Goal: Find specific page/section: Find specific page/section

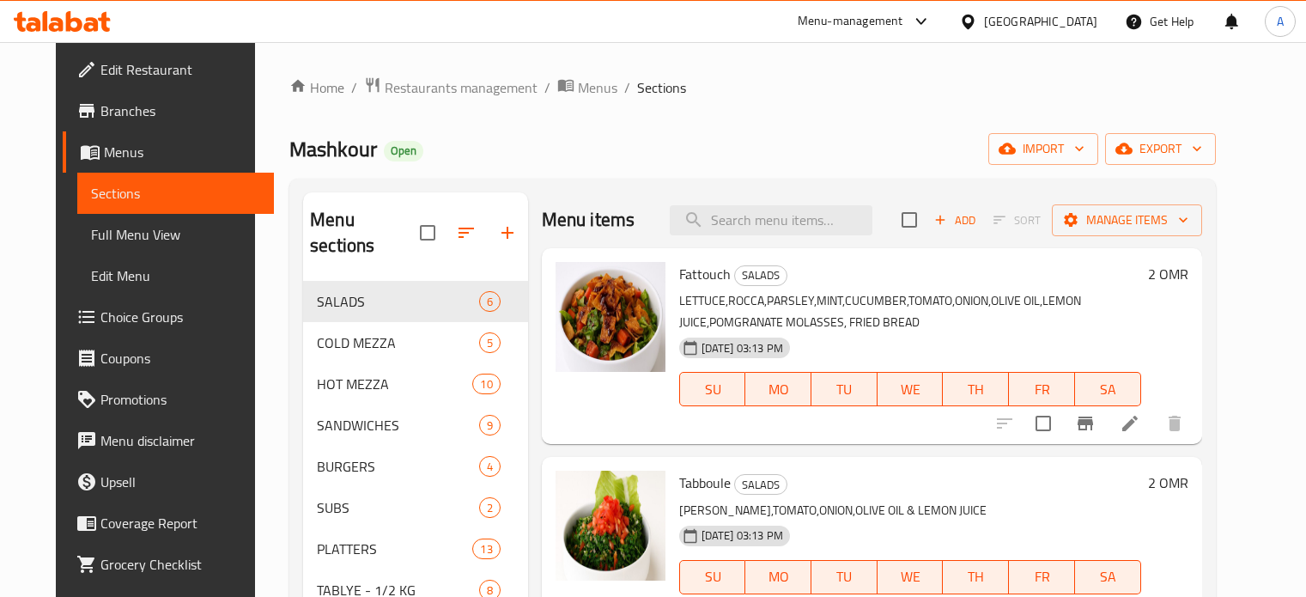
scroll to position [86, 0]
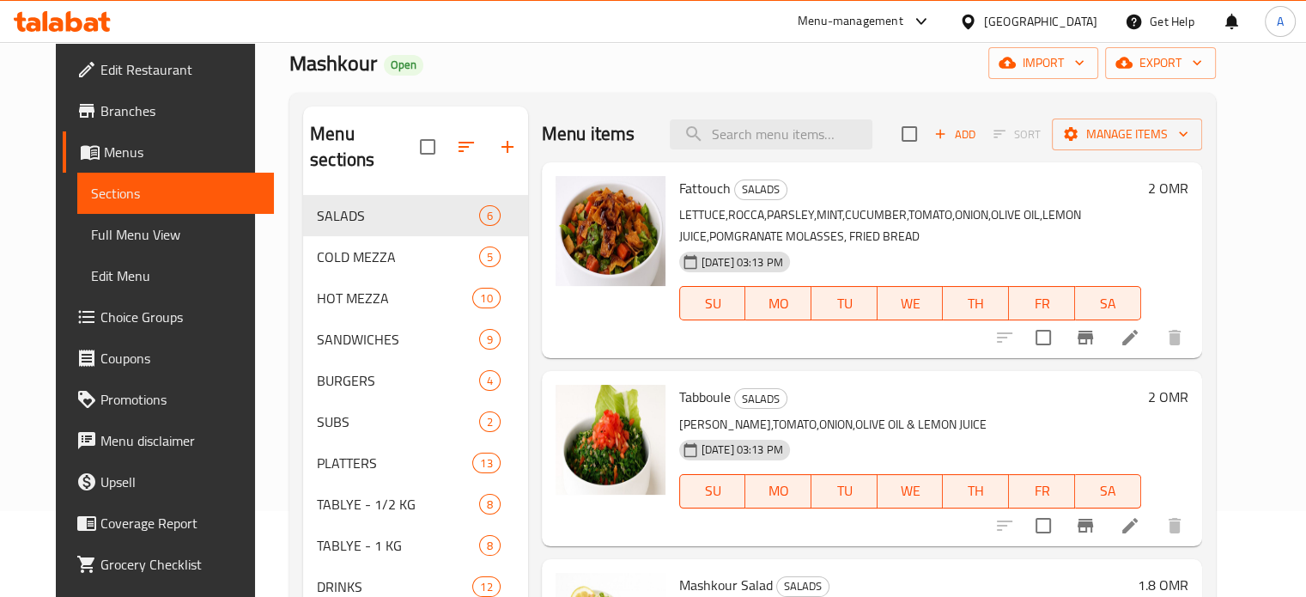
click at [984, 21] on div at bounding box center [971, 21] width 25 height 19
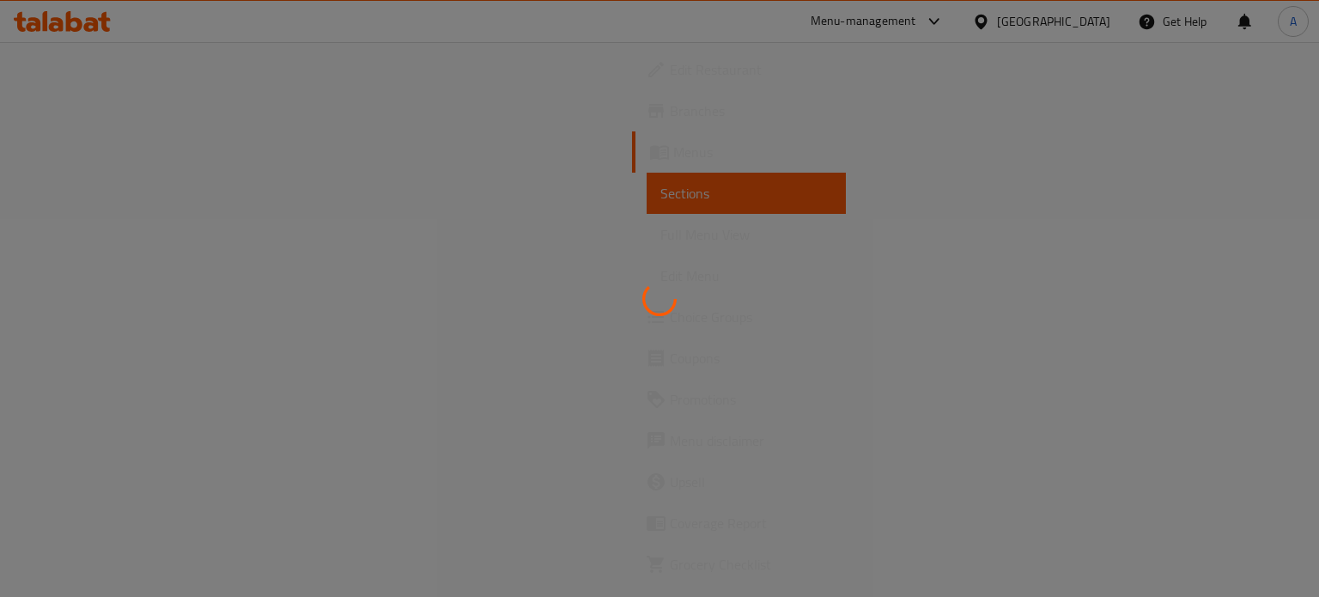
click at [1065, 27] on div at bounding box center [659, 298] width 1319 height 597
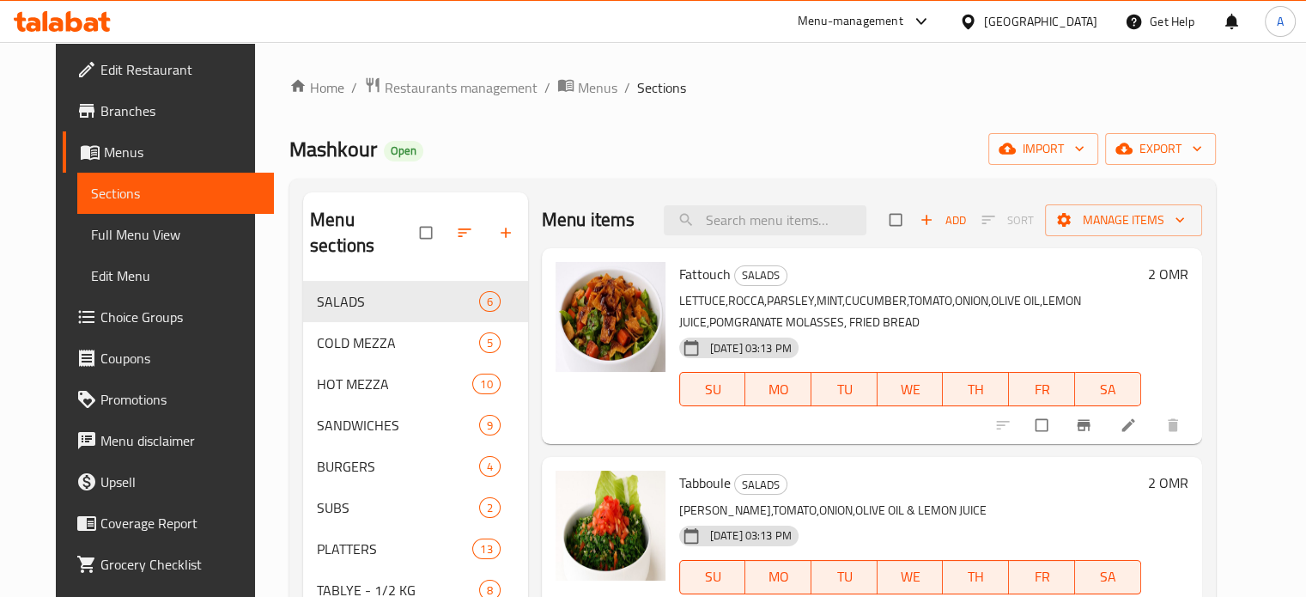
drag, startPoint x: 1076, startPoint y: 23, endPoint x: 1076, endPoint y: 33, distance: 10.3
click at [1076, 24] on div "[GEOGRAPHIC_DATA]" at bounding box center [1040, 21] width 113 height 19
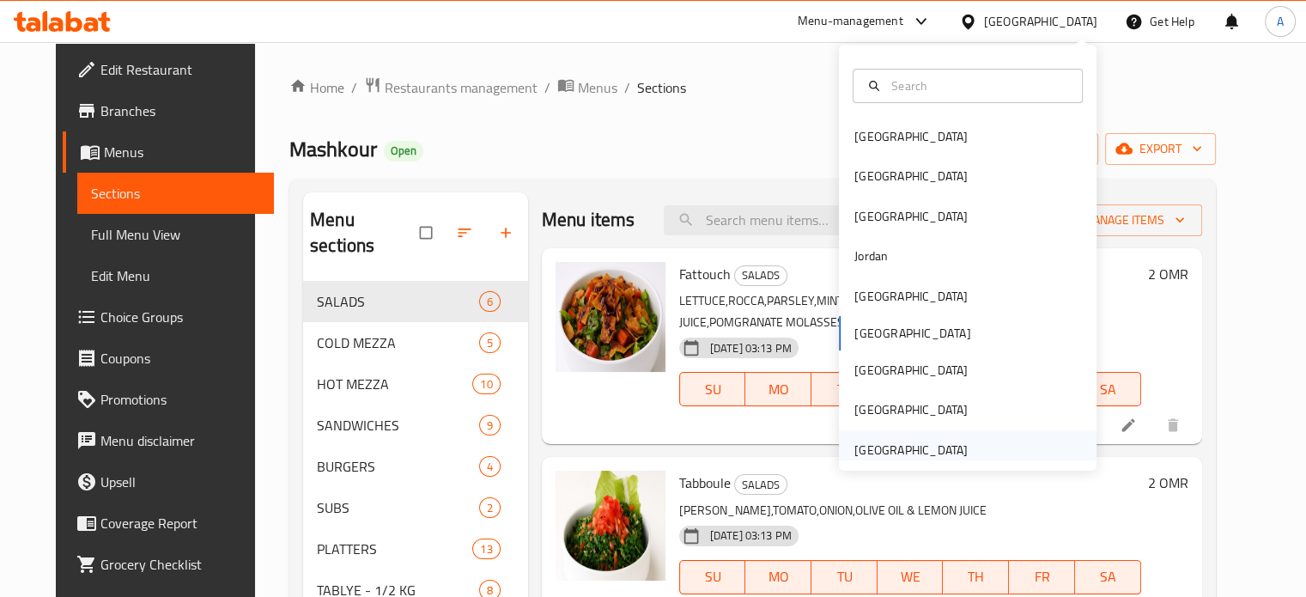
click at [908, 449] on div "[GEOGRAPHIC_DATA]" at bounding box center [910, 449] width 113 height 19
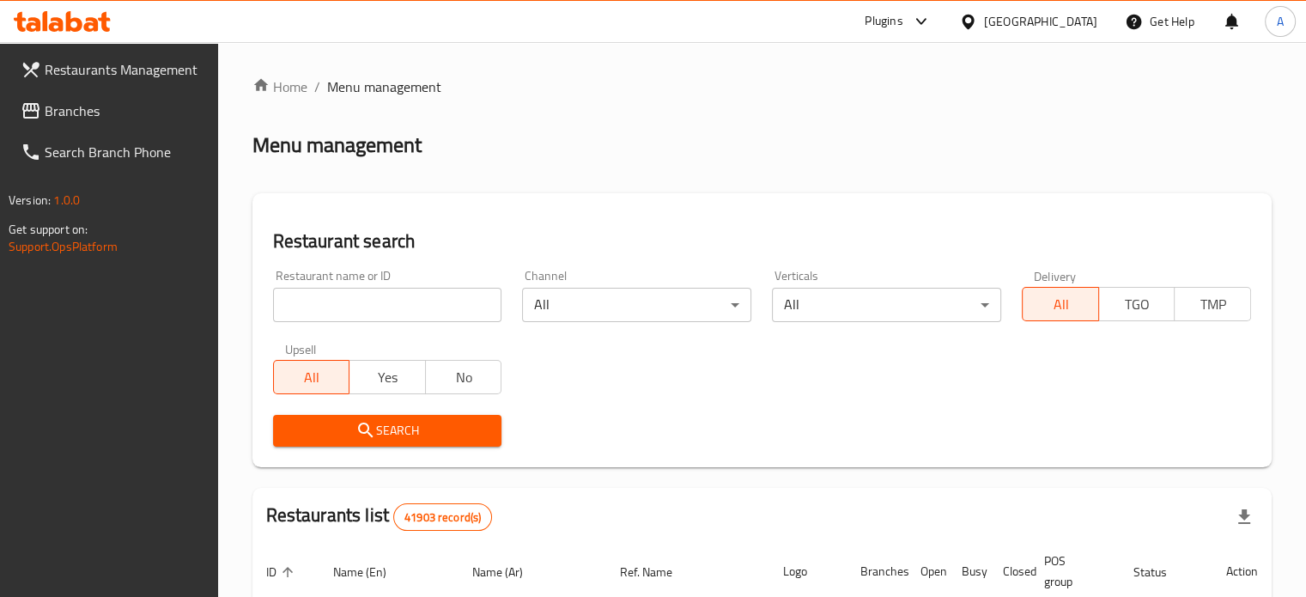
click at [94, 110] on span "Branches" at bounding box center [125, 110] width 160 height 21
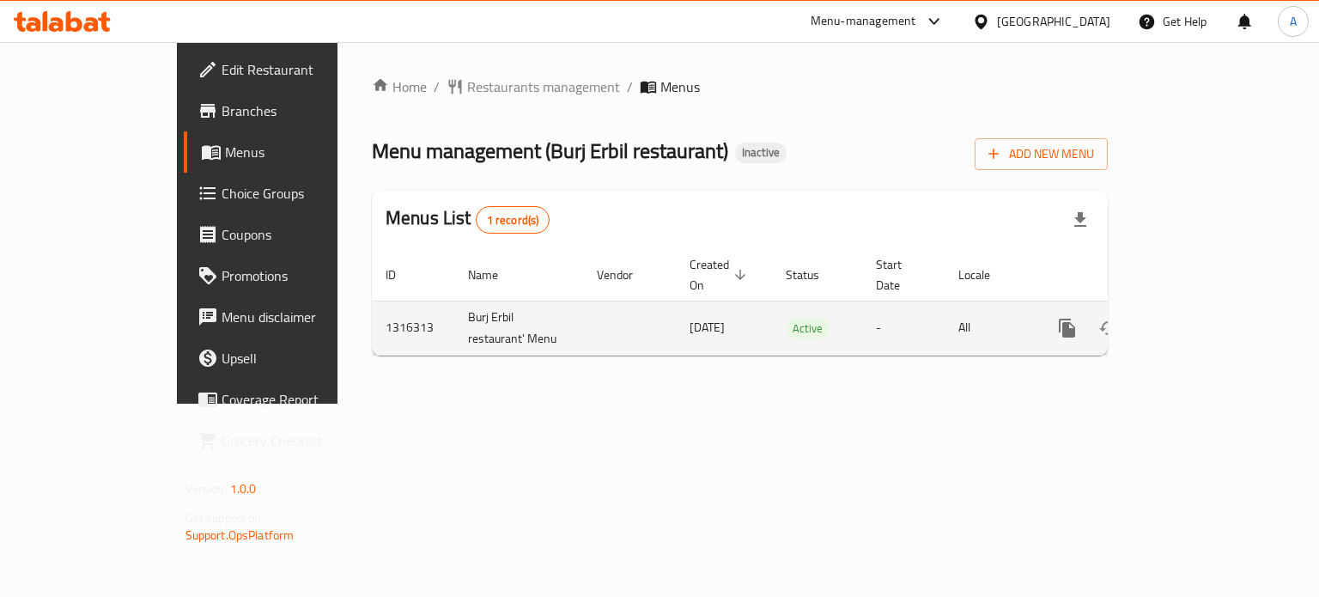
click at [1211, 315] on link "enhanced table" at bounding box center [1190, 327] width 41 height 41
